Goal: Task Accomplishment & Management: Manage account settings

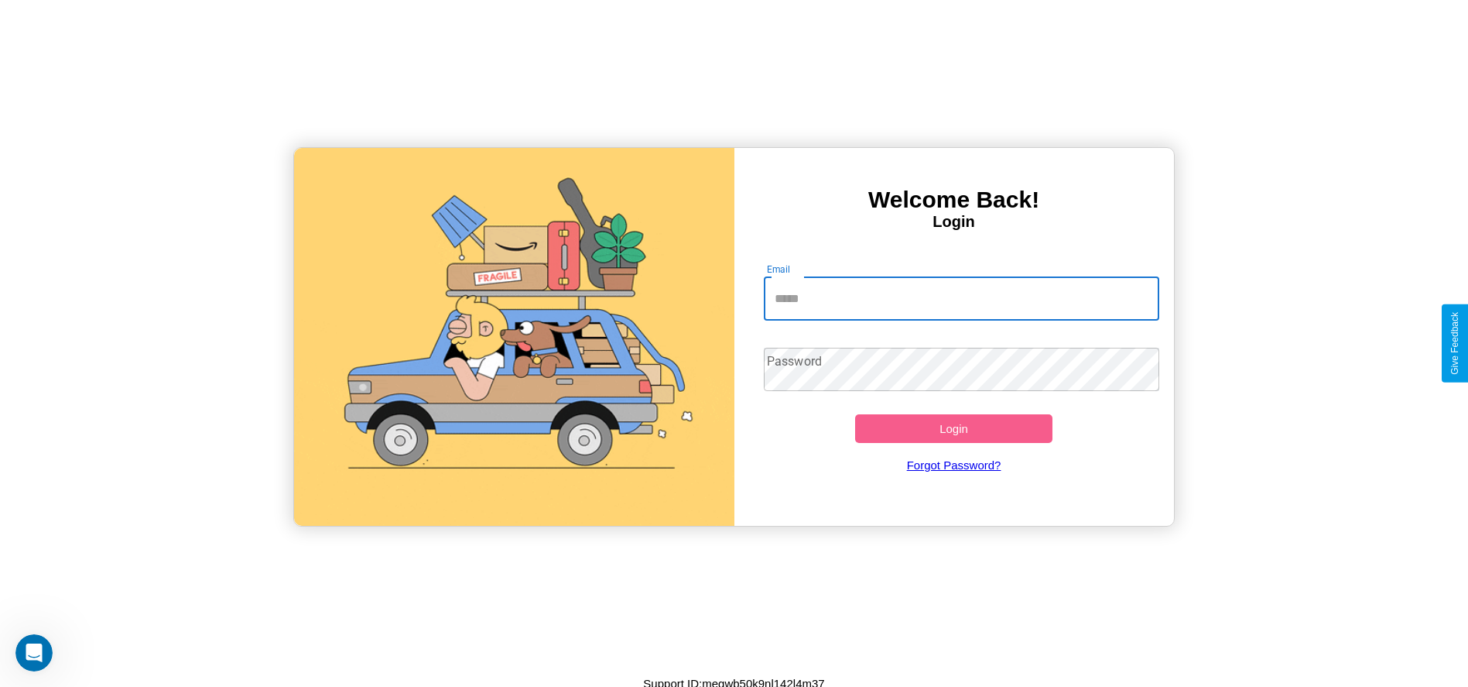
click at [961, 298] on input "Email" at bounding box center [962, 298] width 396 height 43
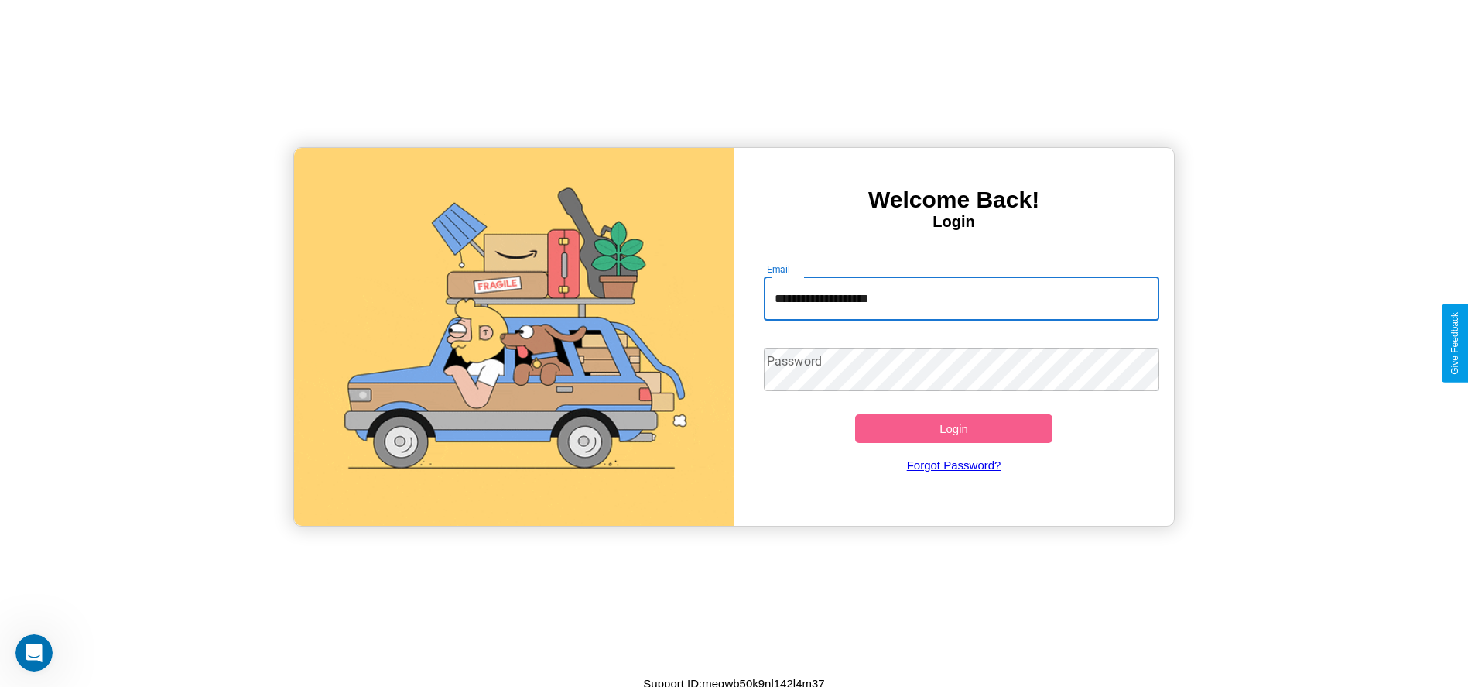
type input "**********"
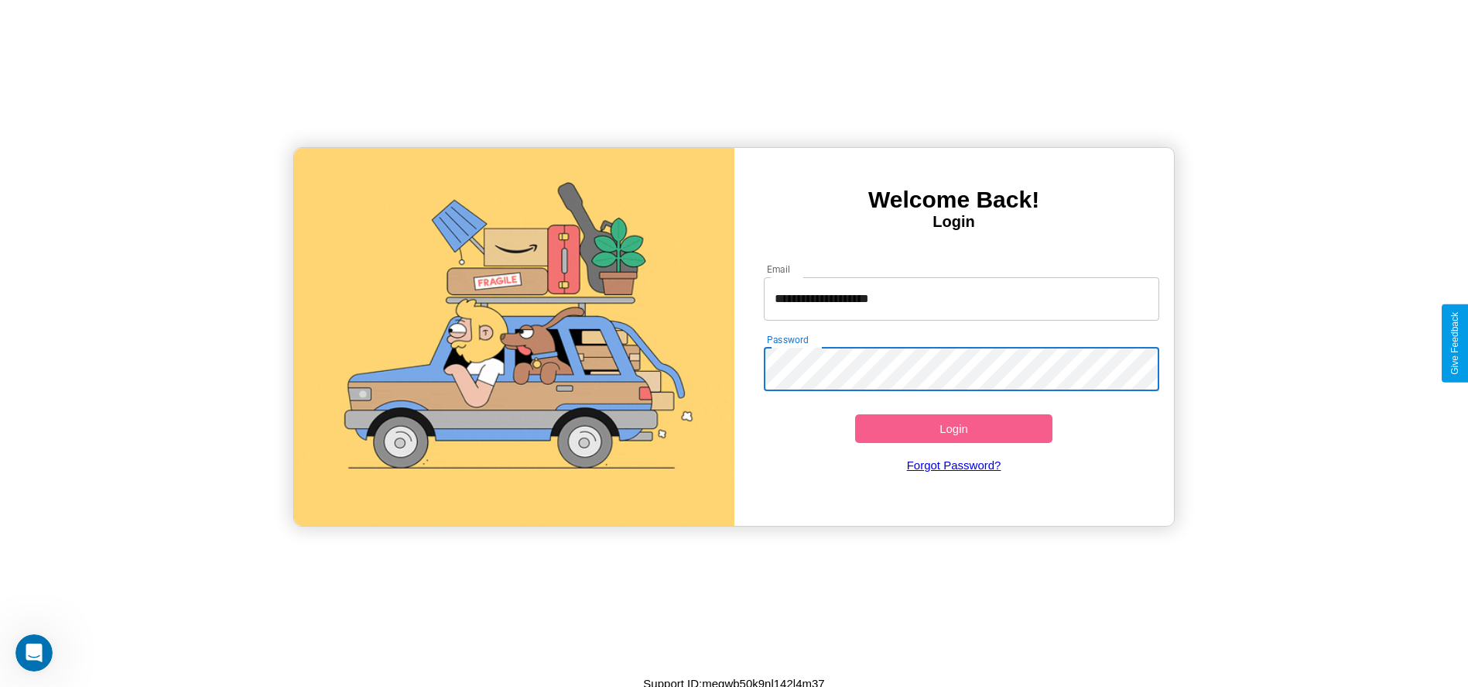
click at [954, 428] on button "Login" at bounding box center [954, 428] width 198 height 29
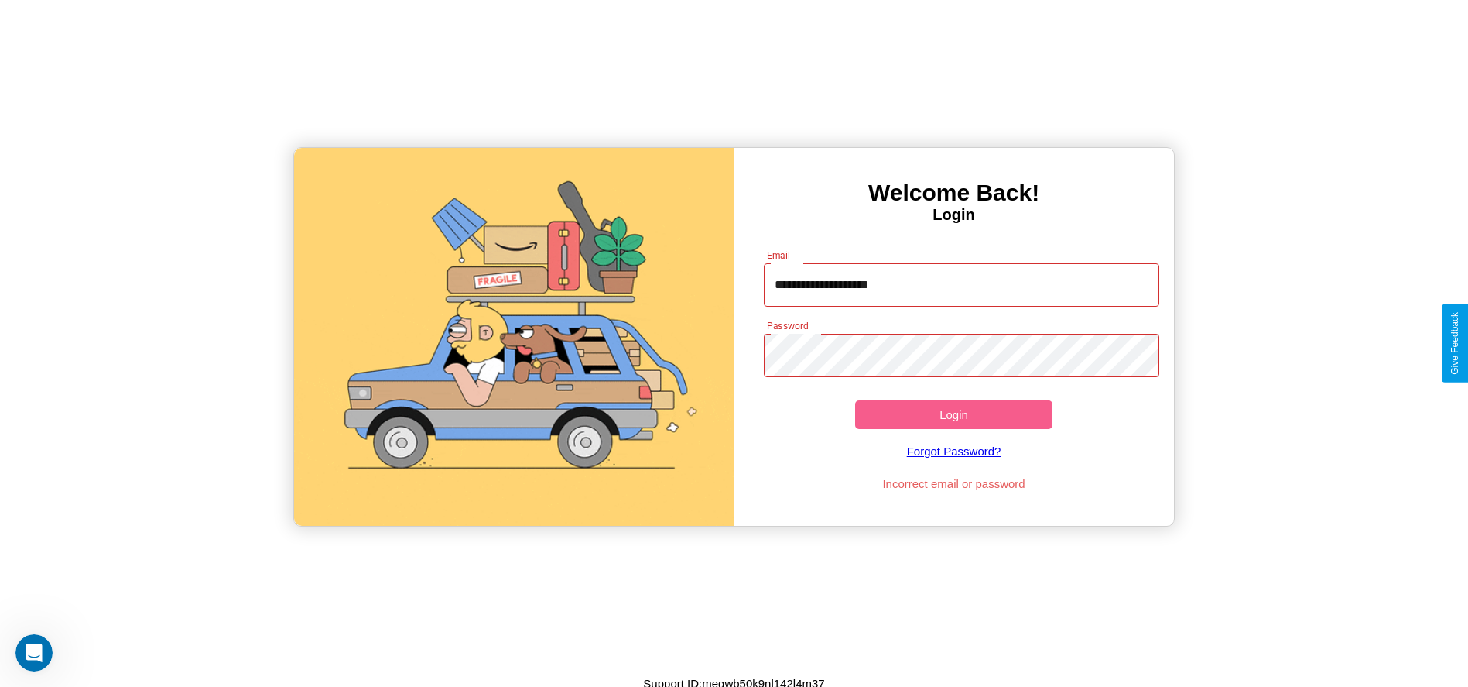
click at [954, 414] on button "Login" at bounding box center [954, 414] width 198 height 29
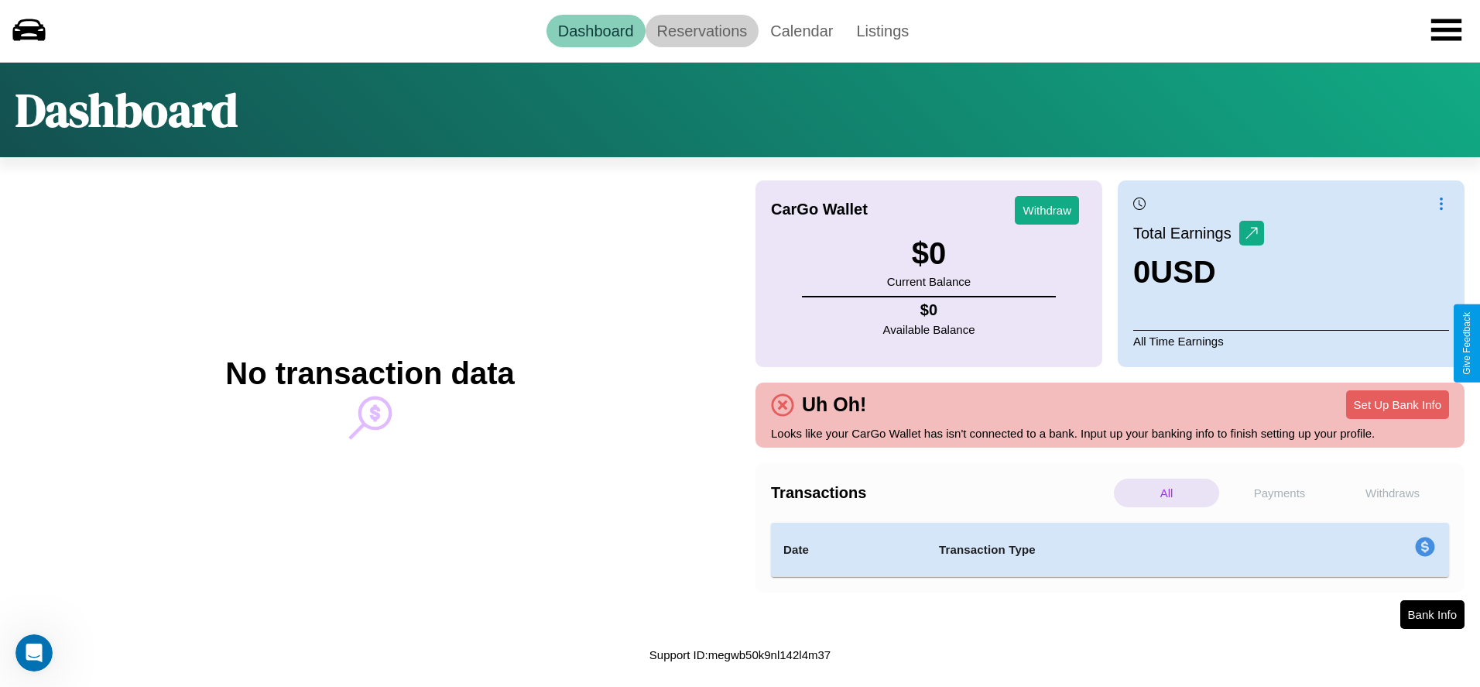
click at [701, 30] on link "Reservations" at bounding box center [703, 31] width 114 height 33
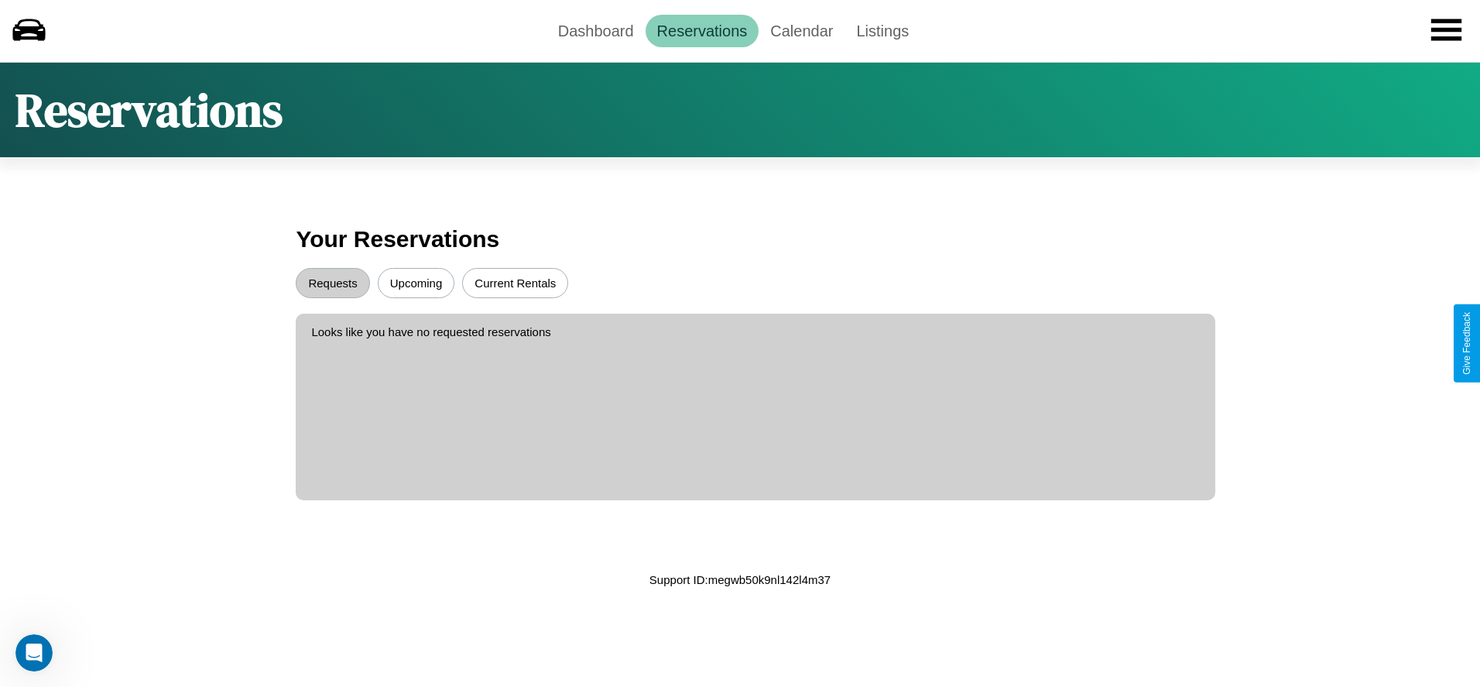
click at [416, 283] on button "Upcoming" at bounding box center [416, 283] width 77 height 30
click at [333, 283] on button "Requests" at bounding box center [333, 283] width 74 height 30
